Goal: Task Accomplishment & Management: Manage account settings

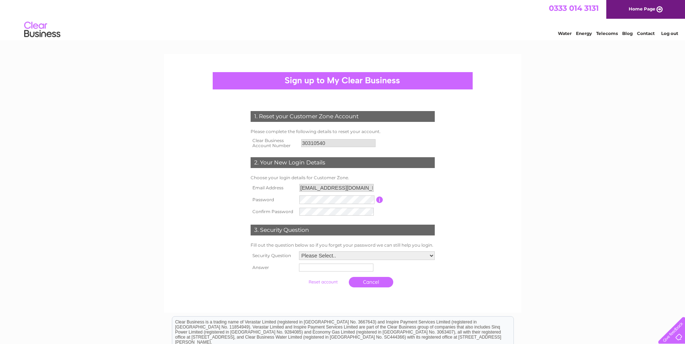
click at [502, 214] on form "1. Reset your Customer Zone Account Please complete the following details to re…" at bounding box center [343, 201] width 344 height 209
click at [515, 252] on div "1. Reset your Customer Zone Account Please complete the following details to re…" at bounding box center [342, 183] width 357 height 259
click at [431, 256] on select "Please Select.. In what town or city was your first job? In what town or city d…" at bounding box center [366, 255] width 136 height 9
select select "4"
click at [298, 251] on select "Please Select.. In what town or city was your first job? In what town or city d…" at bounding box center [366, 255] width 136 height 9
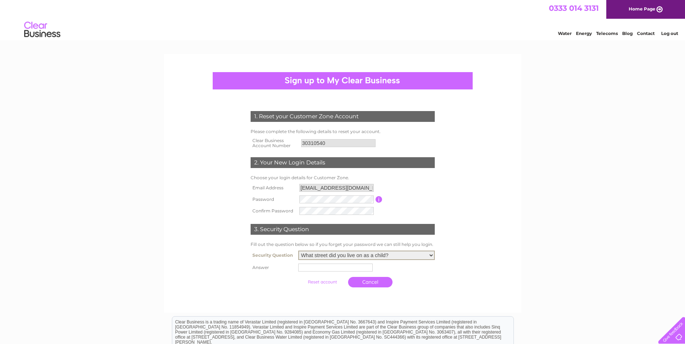
click at [315, 270] on input "text" at bounding box center [335, 268] width 74 height 8
type input "Chesterhill"
click at [330, 300] on div at bounding box center [343, 298] width 220 height 14
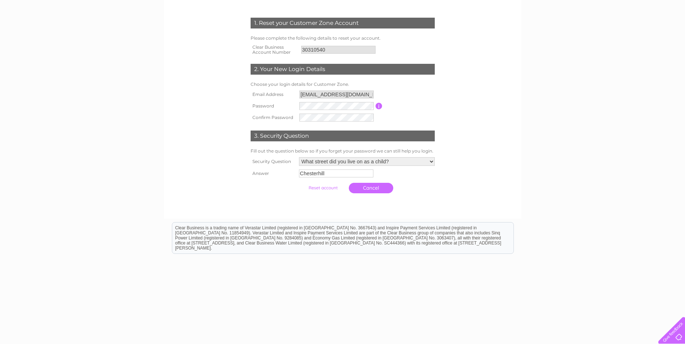
scroll to position [96, 0]
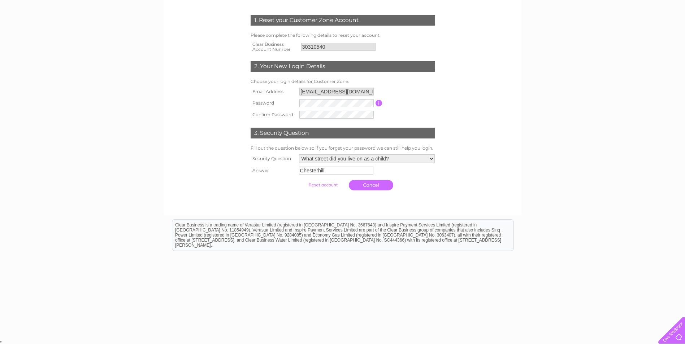
click at [315, 184] on input "submit" at bounding box center [323, 185] width 44 height 10
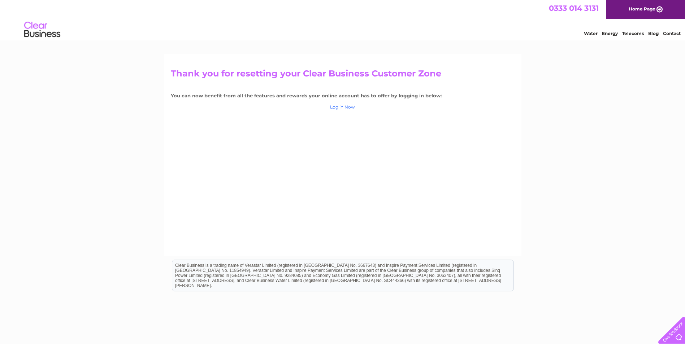
click at [346, 107] on link "Log in Now" at bounding box center [342, 106] width 25 height 5
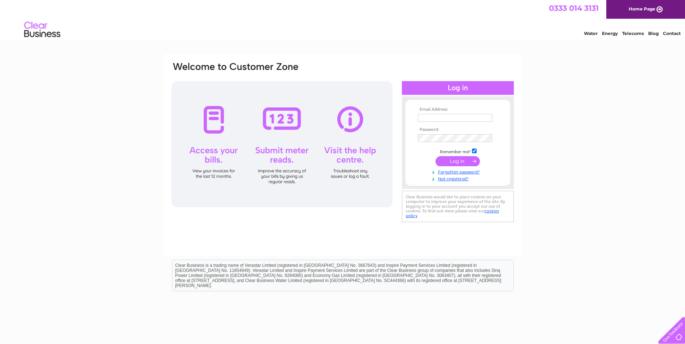
type input "niall.burns@falkirk.gov.uk"
click at [454, 162] on input "submit" at bounding box center [457, 161] width 44 height 10
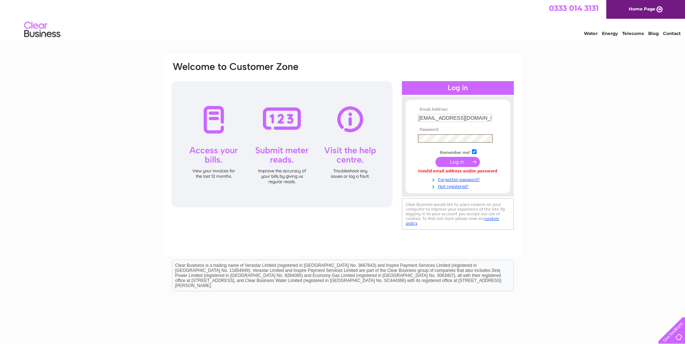
click at [404, 138] on div "Email Address: niall.burns@falkirk.gov.uk Password:" at bounding box center [458, 147] width 112 height 86
click at [403, 137] on div "Email Address: niall.burns@falkirk.gov.uk Password:" at bounding box center [458, 147] width 112 height 86
click at [554, 265] on html "Clear Business is a trading name of Verastar Limited (registered in [GEOGRAPHIC…" at bounding box center [342, 279] width 685 height 46
click at [456, 161] on input "submit" at bounding box center [457, 161] width 44 height 10
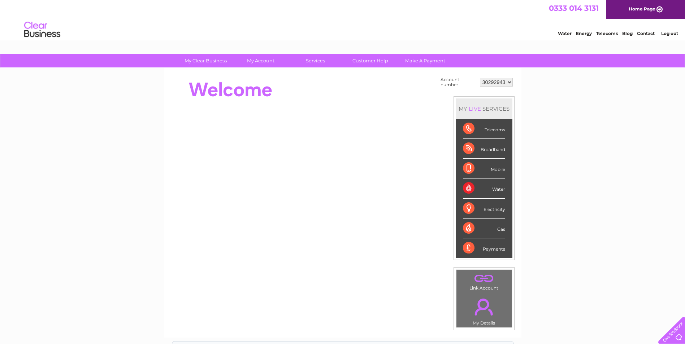
click at [509, 82] on select "30292943" at bounding box center [496, 82] width 33 height 9
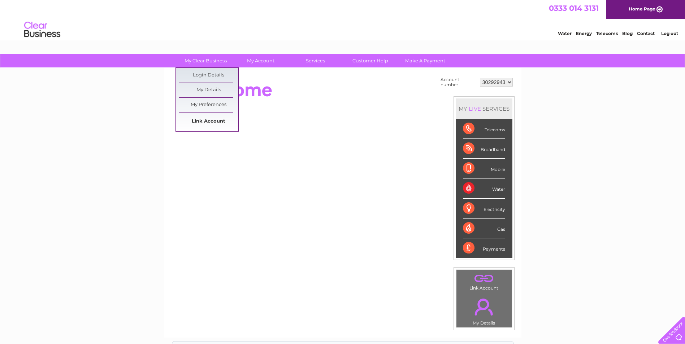
click at [213, 123] on link "Link Account" at bounding box center [209, 121] width 60 height 14
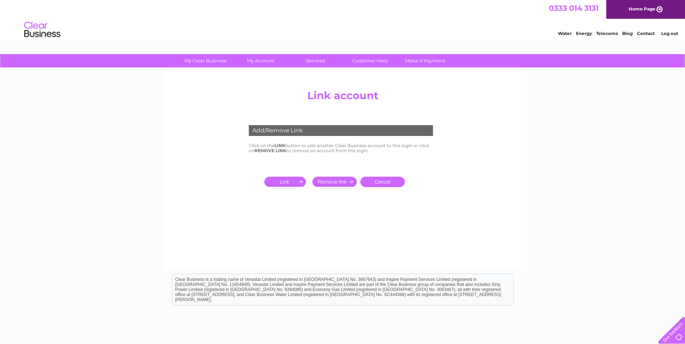
click at [283, 182] on input "submit" at bounding box center [286, 182] width 44 height 10
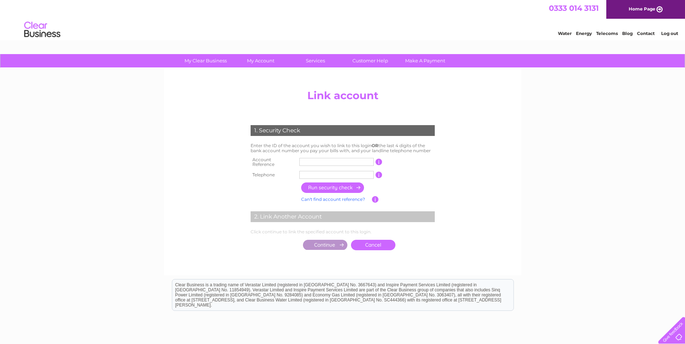
click at [305, 162] on input "text" at bounding box center [336, 162] width 74 height 8
type input "30310540"
click at [308, 172] on input "text" at bounding box center [336, 175] width 74 height 8
type input "07484053931"
click at [329, 185] on input "button" at bounding box center [333, 188] width 64 height 10
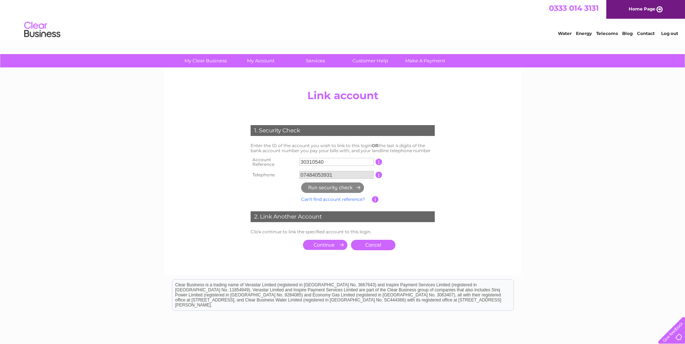
click at [401, 186] on td at bounding box center [367, 188] width 137 height 14
click at [327, 243] on input "submit" at bounding box center [325, 245] width 44 height 10
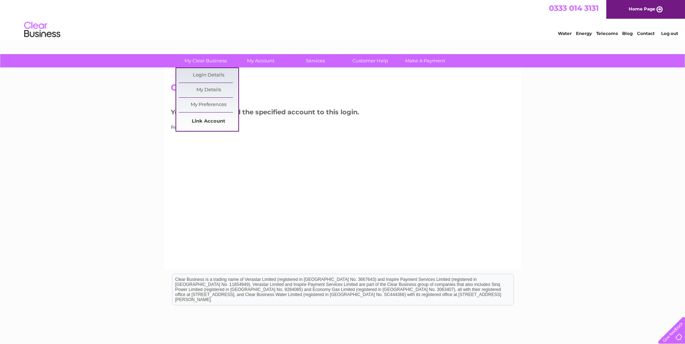
click at [203, 121] on link "Link Account" at bounding box center [209, 121] width 60 height 14
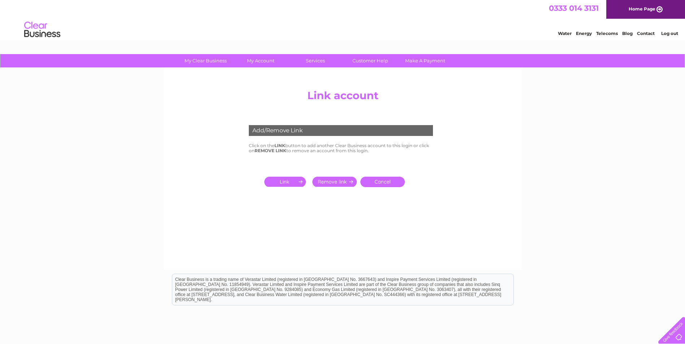
click at [291, 181] on input "submit" at bounding box center [286, 182] width 44 height 10
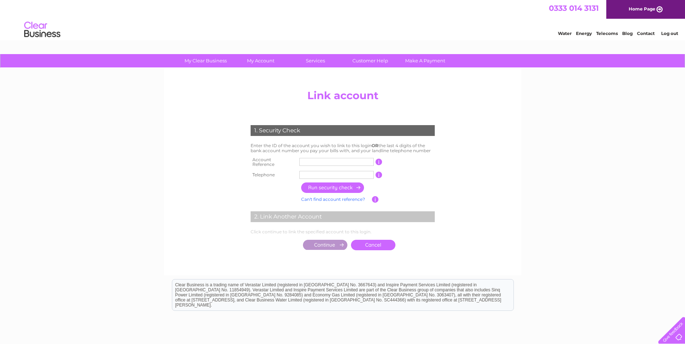
drag, startPoint x: 324, startPoint y: 158, endPoint x: 325, endPoint y: 145, distance: 12.7
click at [323, 156] on td at bounding box center [337, 162] width 78 height 14
click at [308, 159] on input "text" at bounding box center [336, 162] width 74 height 8
type input "30323157"
click at [322, 171] on input "text" at bounding box center [336, 175] width 74 height 8
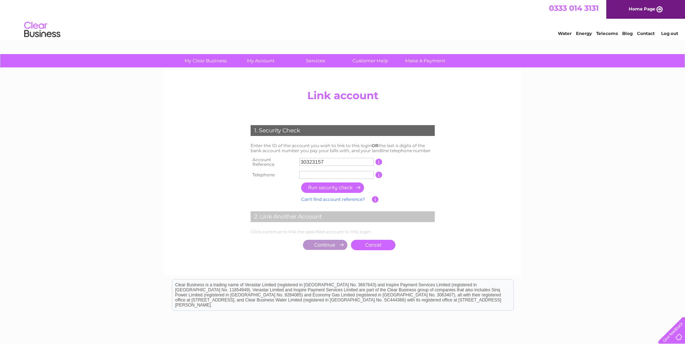
type input "07484053931"
click at [335, 183] on input "button" at bounding box center [333, 188] width 64 height 10
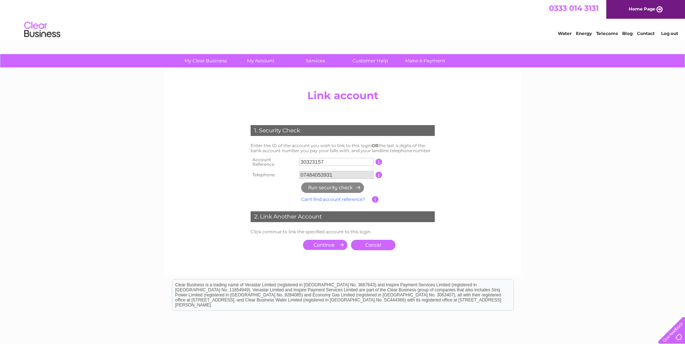
click at [326, 243] on input "submit" at bounding box center [325, 245] width 44 height 10
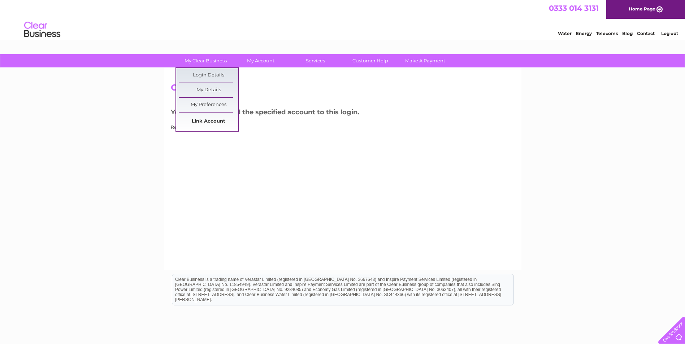
click at [207, 122] on link "Link Account" at bounding box center [209, 121] width 60 height 14
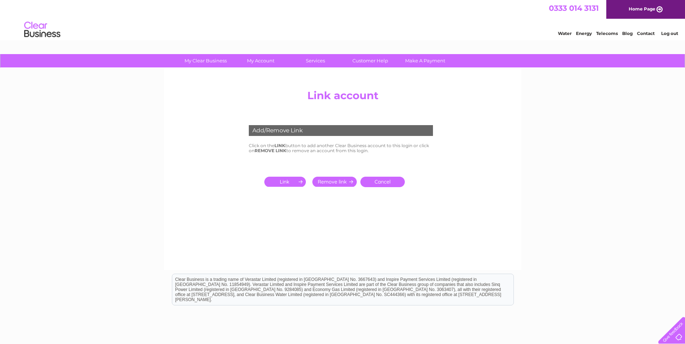
click at [286, 184] on input "submit" at bounding box center [286, 182] width 44 height 10
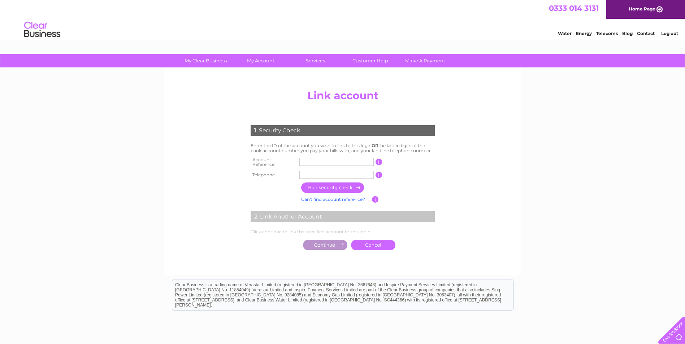
click at [311, 161] on input "text" at bounding box center [336, 162] width 74 height 8
type input "30318365"
click at [308, 172] on input "text" at bounding box center [336, 175] width 74 height 8
type input "07484053931"
click at [333, 187] on input "button" at bounding box center [333, 188] width 64 height 10
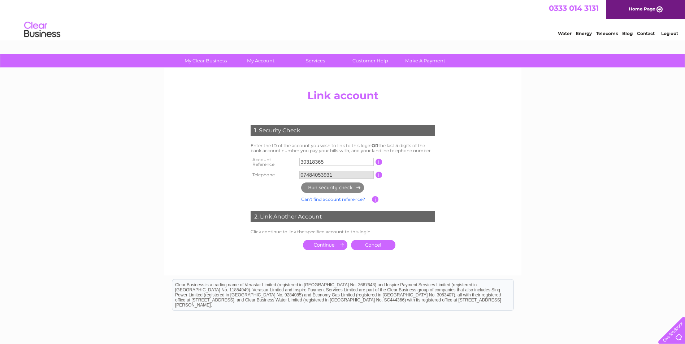
click at [321, 242] on input "submit" at bounding box center [325, 245] width 44 height 10
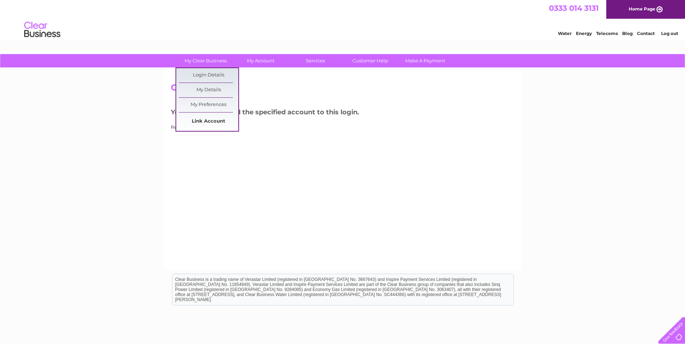
click at [206, 124] on link "Link Account" at bounding box center [209, 121] width 60 height 14
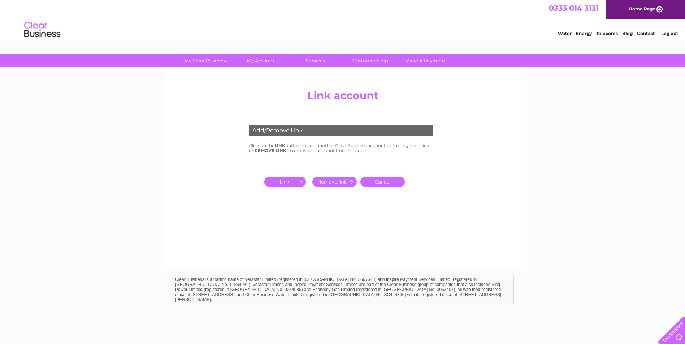
click at [290, 183] on input "submit" at bounding box center [286, 182] width 44 height 10
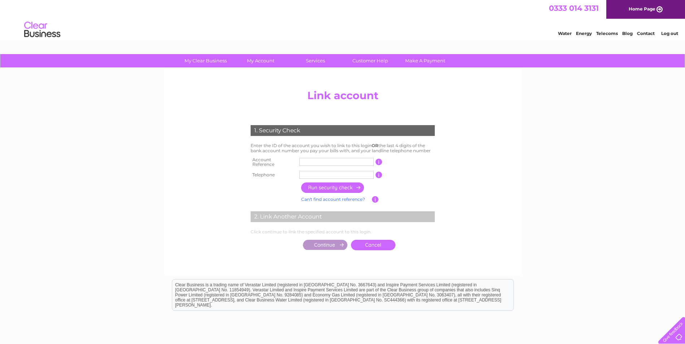
click at [308, 159] on input "text" at bounding box center [336, 162] width 74 height 8
type input "30322073"
click at [306, 175] on input "text" at bounding box center [336, 175] width 74 height 8
type input "07484053931"
click at [329, 186] on input "button" at bounding box center [333, 188] width 64 height 10
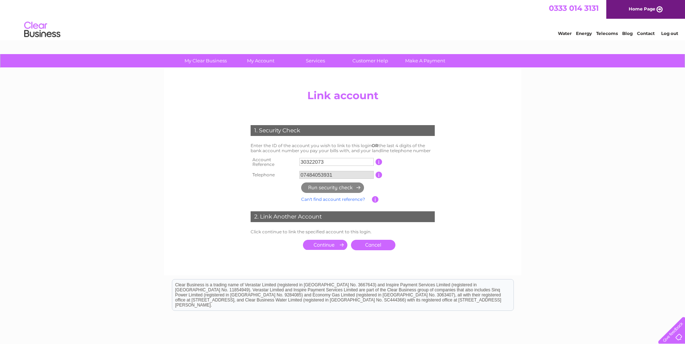
click at [326, 243] on input "submit" at bounding box center [325, 245] width 44 height 10
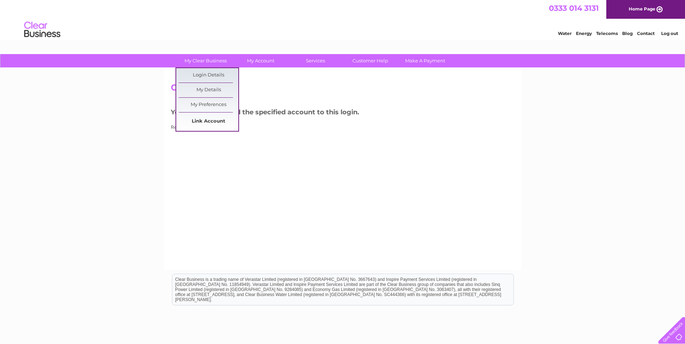
click at [203, 123] on link "Link Account" at bounding box center [209, 121] width 60 height 14
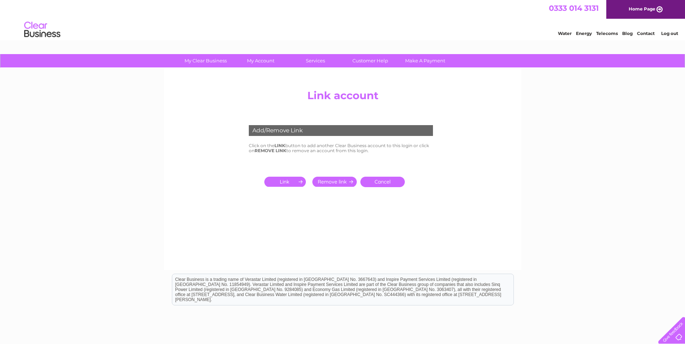
click at [278, 182] on input "submit" at bounding box center [286, 182] width 44 height 10
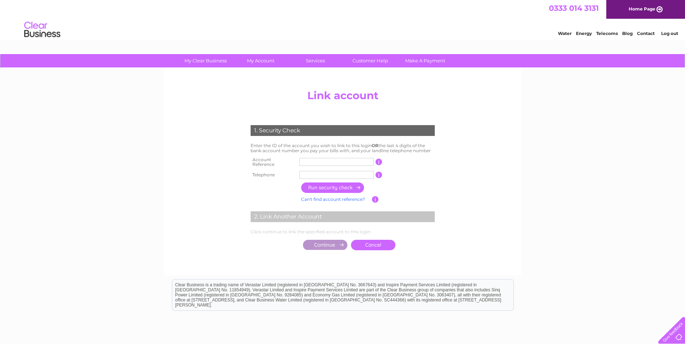
click at [305, 160] on input "text" at bounding box center [336, 162] width 74 height 8
type input "30318365"
click at [305, 173] on input "text" at bounding box center [336, 175] width 74 height 8
type input "07484053931"
click at [329, 184] on input "button" at bounding box center [333, 188] width 64 height 10
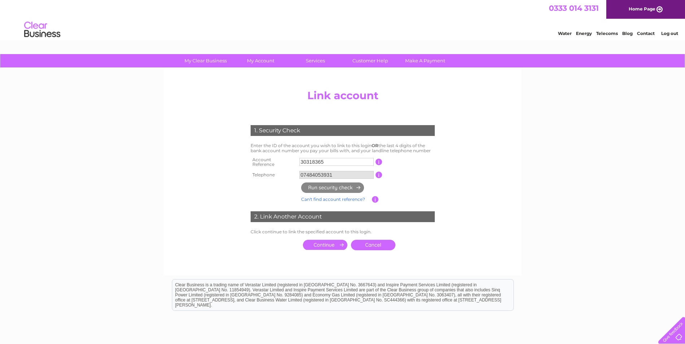
click at [325, 242] on input "submit" at bounding box center [325, 245] width 44 height 10
